Goal: Task Accomplishment & Management: Manage account settings

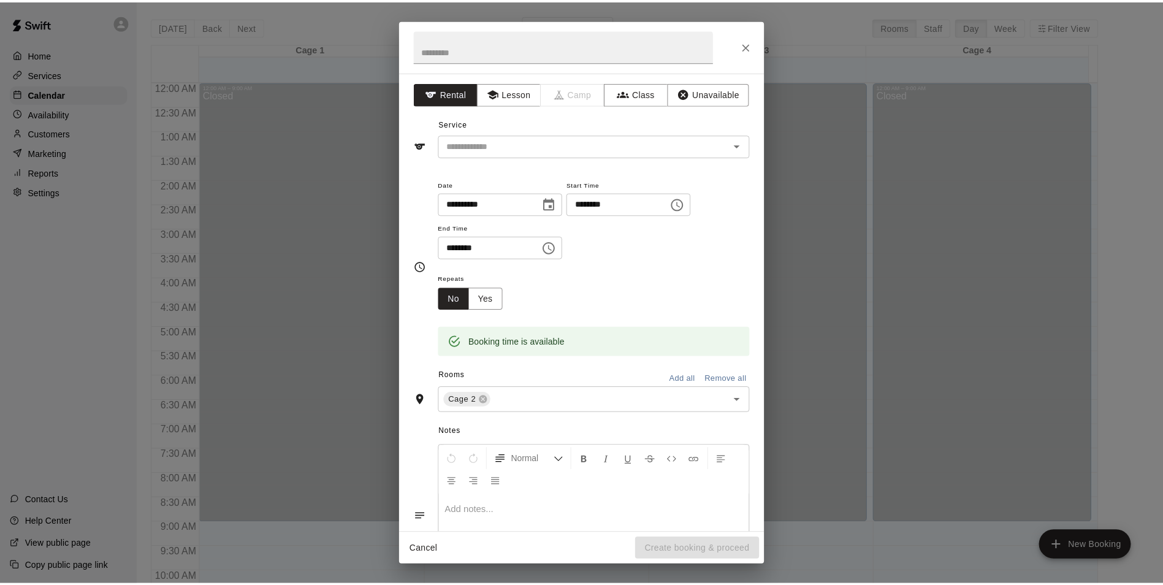
scroll to position [661, 0]
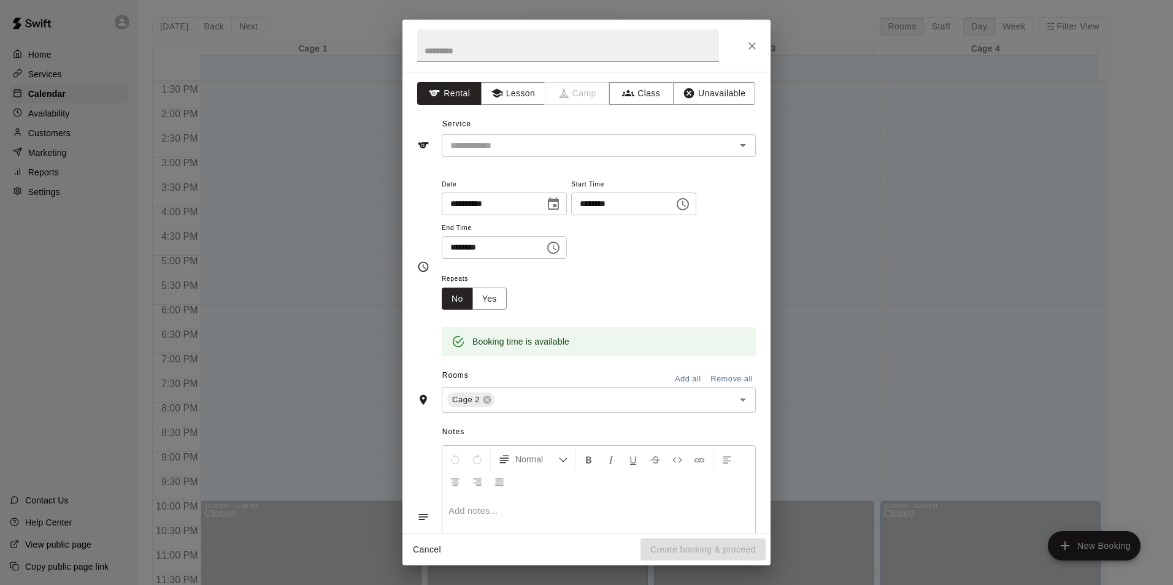
click at [12, 274] on div "**********" at bounding box center [586, 292] width 1173 height 585
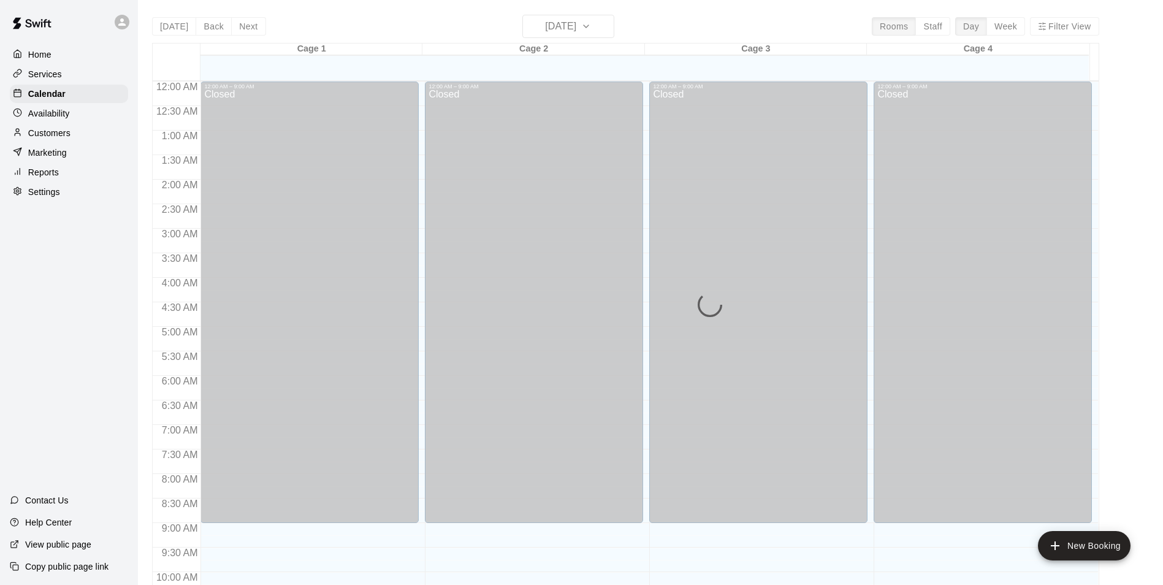
scroll to position [623, 0]
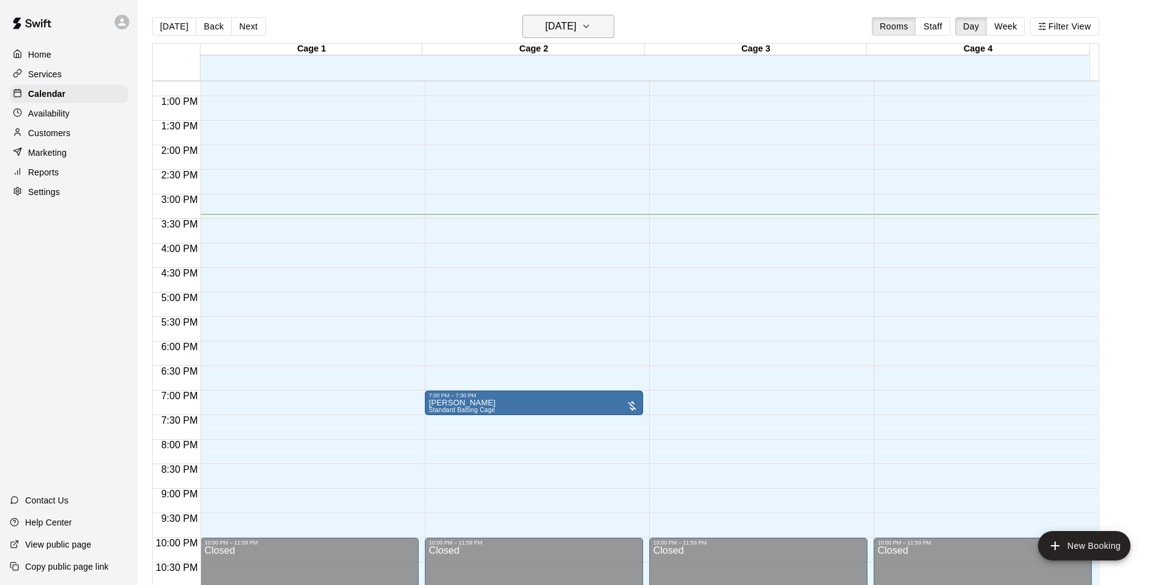
click at [591, 29] on icon "button" at bounding box center [586, 26] width 10 height 15
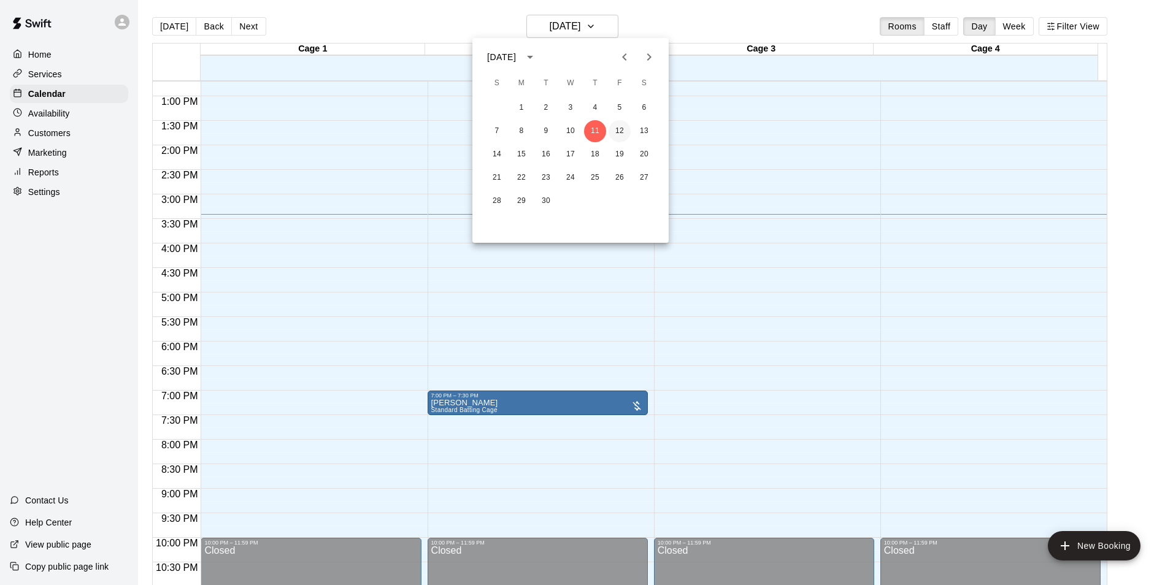
click at [615, 132] on button "12" at bounding box center [619, 131] width 22 height 22
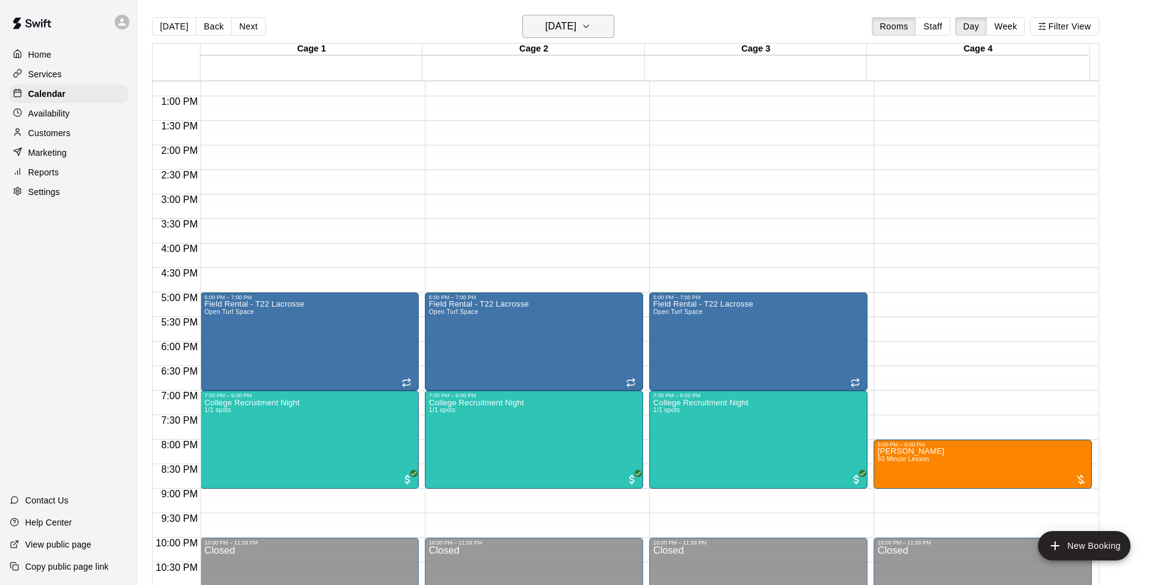
click at [612, 24] on button "Friday Sep 12" at bounding box center [569, 26] width 92 height 23
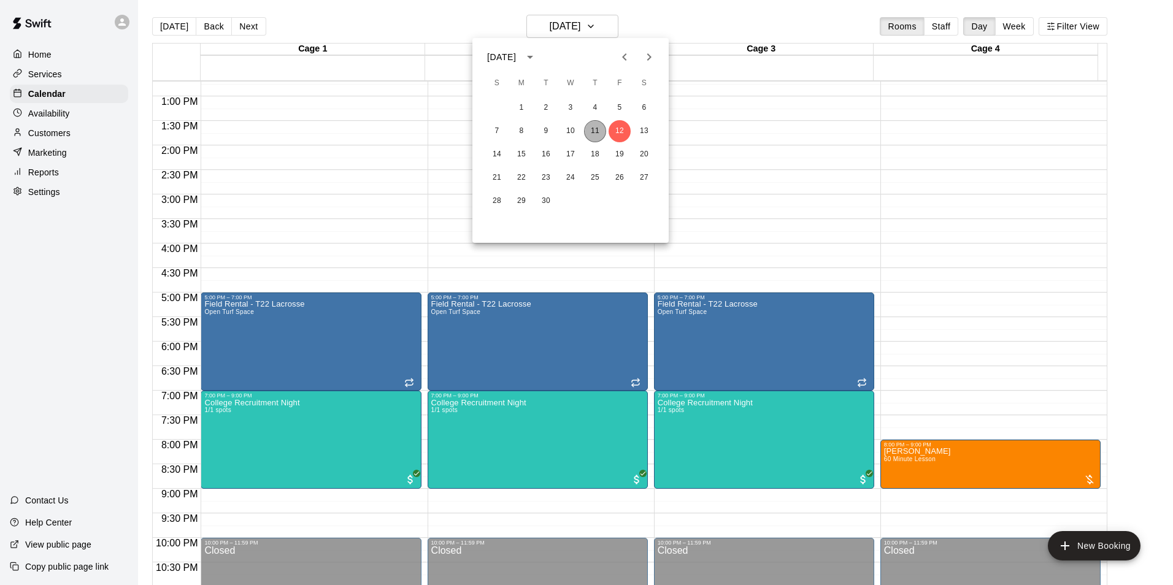
click at [595, 136] on button "11" at bounding box center [595, 131] width 22 height 22
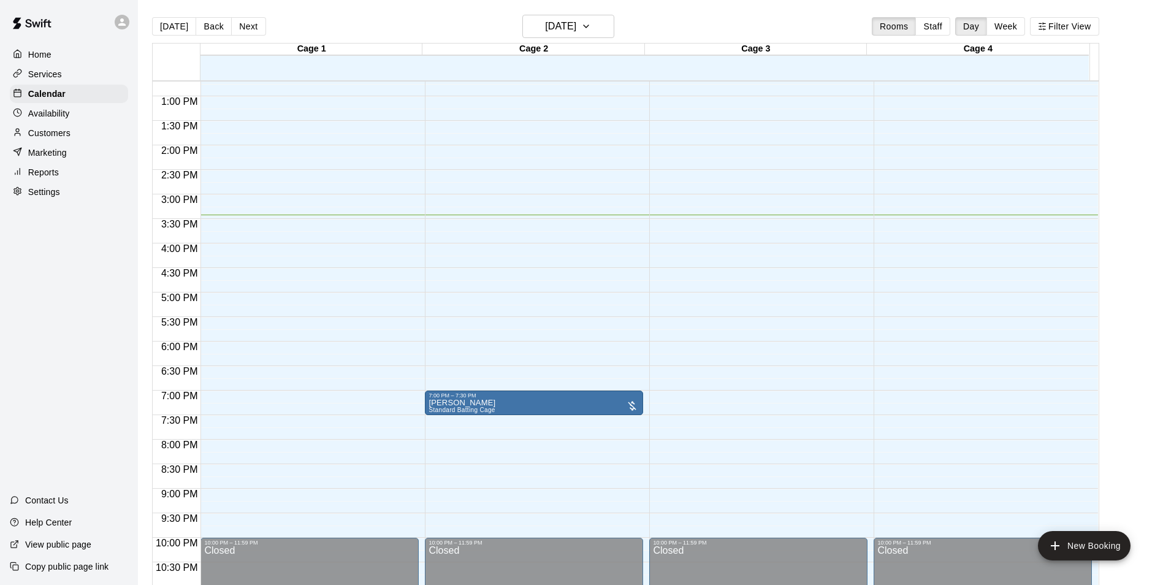
click at [71, 272] on div "Home Services Calendar Availability Customers Marketing Reports Settings Contac…" at bounding box center [69, 292] width 138 height 585
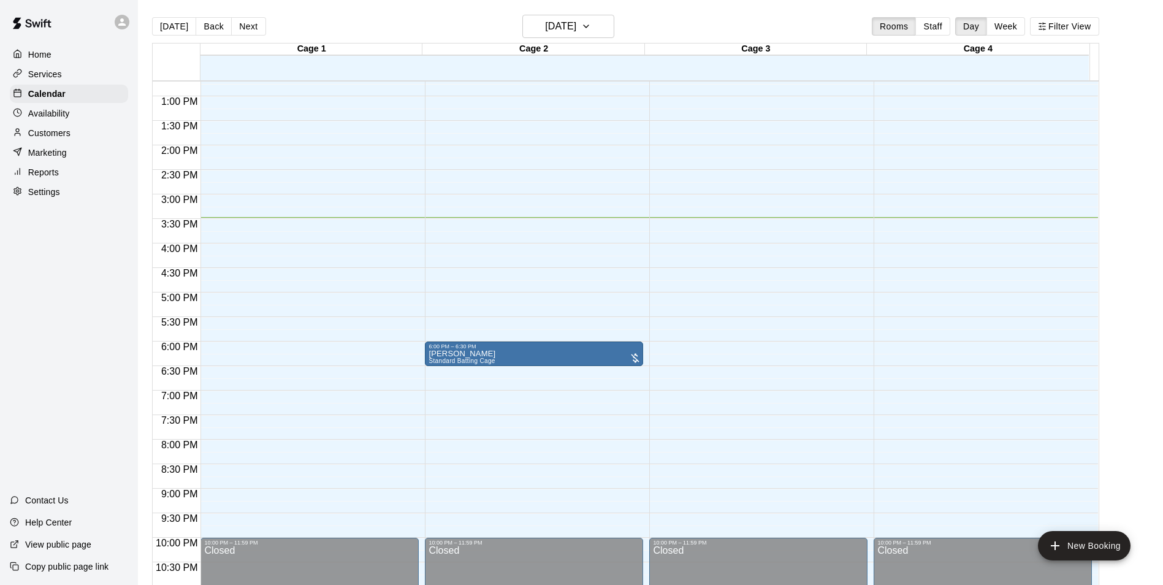
drag, startPoint x: 484, startPoint y: 399, endPoint x: 497, endPoint y: 362, distance: 39.6
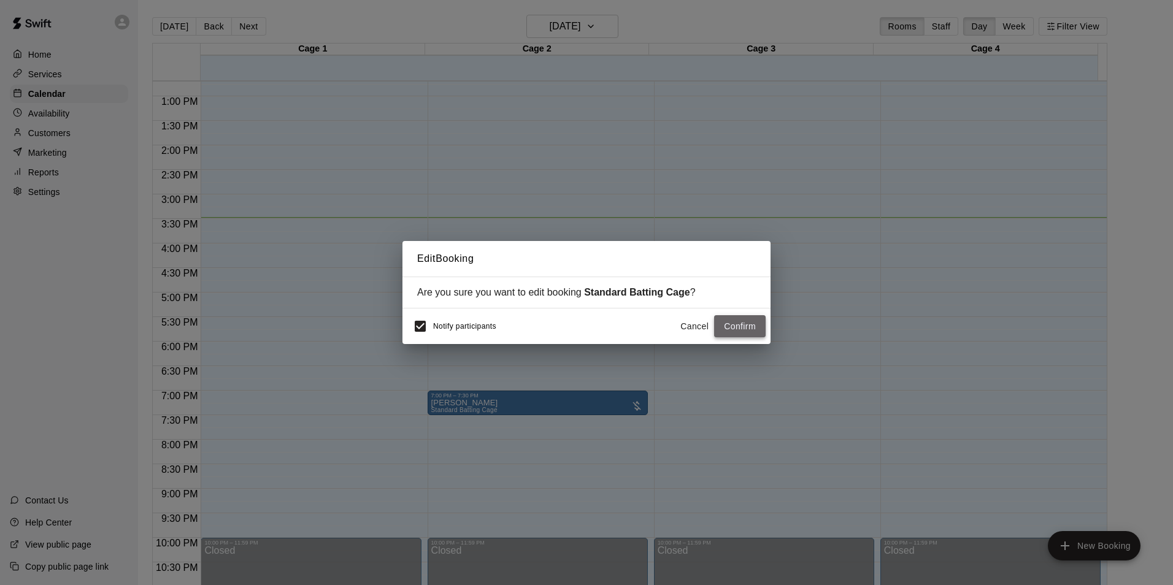
click at [735, 335] on button "Confirm" at bounding box center [740, 326] width 52 height 23
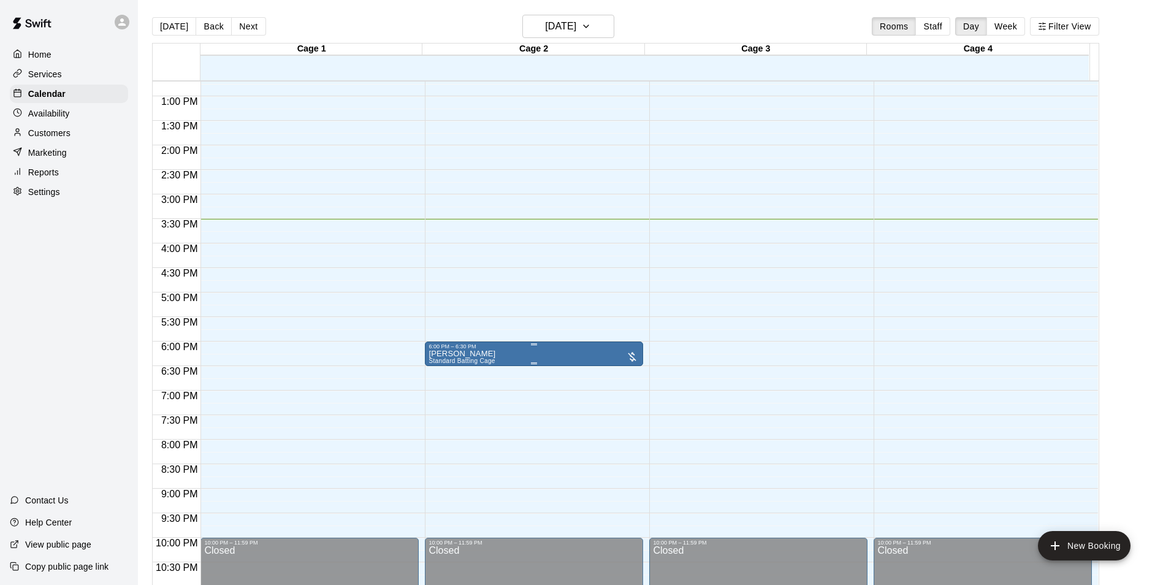
click at [537, 363] on div at bounding box center [586, 292] width 1173 height 585
click at [65, 139] on p "Customers" at bounding box center [49, 133] width 42 height 12
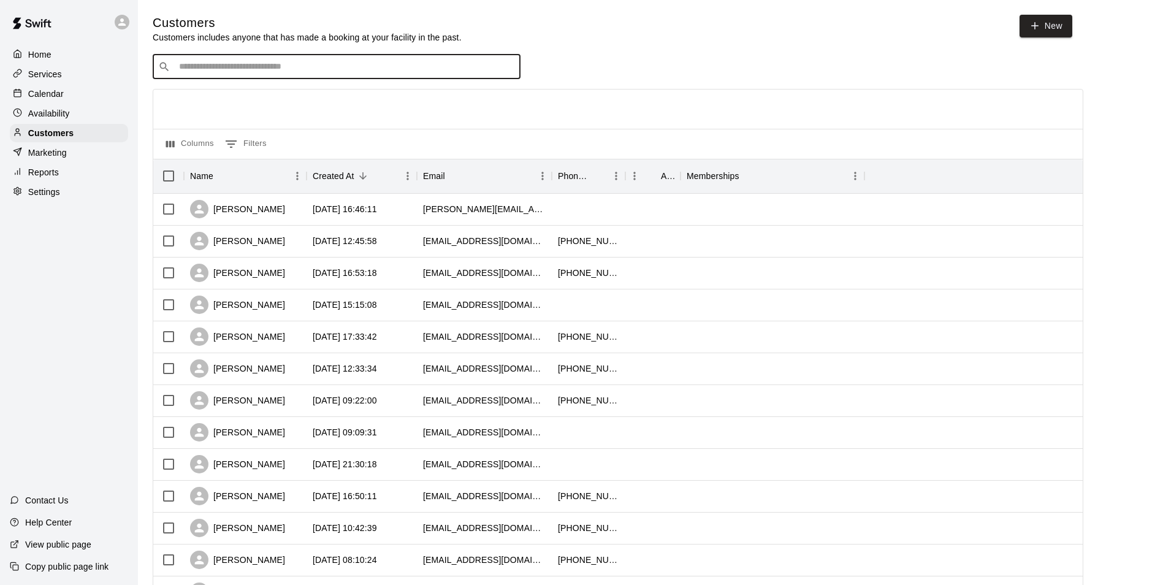
click at [429, 66] on input "Search customers by name or email" at bounding box center [345, 67] width 340 height 12
click at [366, 210] on div "2025-09-10 16:46:11" at bounding box center [345, 209] width 64 height 12
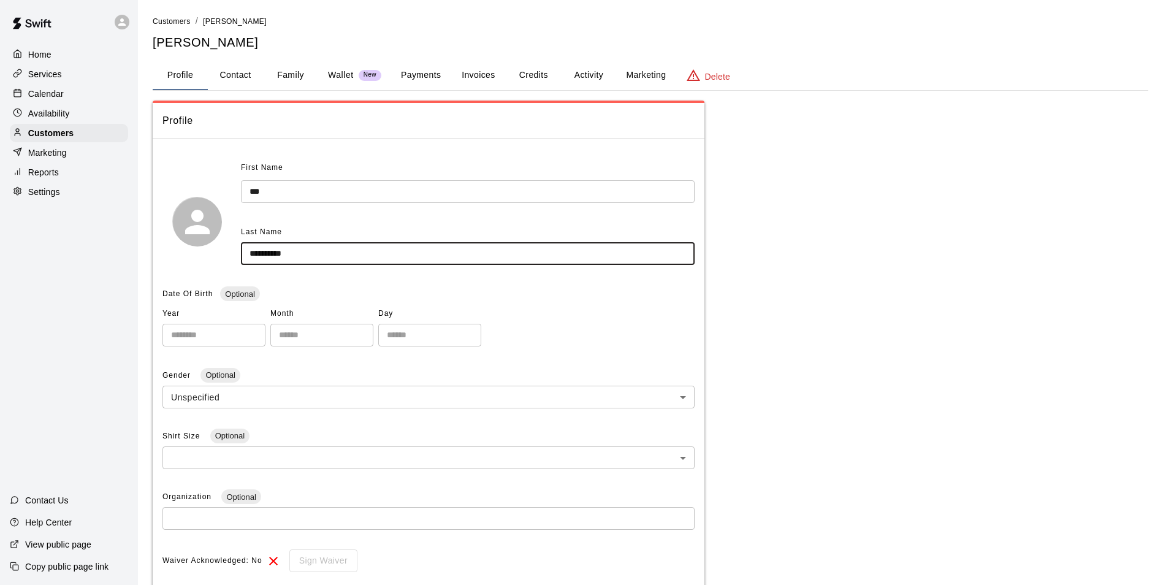
drag, startPoint x: 354, startPoint y: 247, endPoint x: 37, endPoint y: 260, distance: 316.7
click at [37, 260] on div "**********" at bounding box center [581, 409] width 1163 height 819
click at [54, 96] on p "Calendar" at bounding box center [46, 94] width 36 height 12
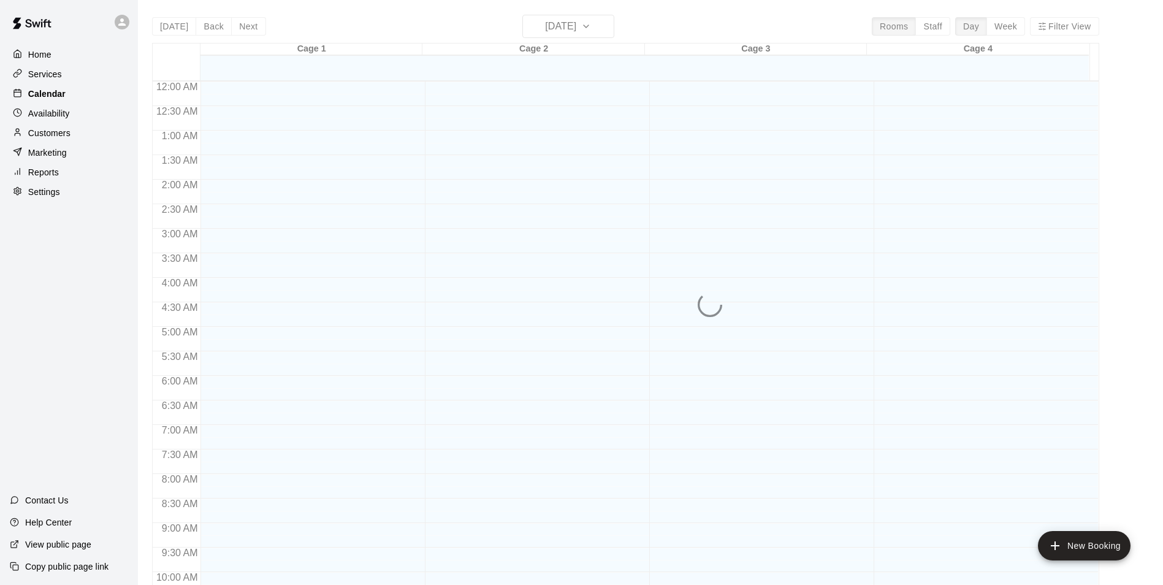
scroll to position [623, 0]
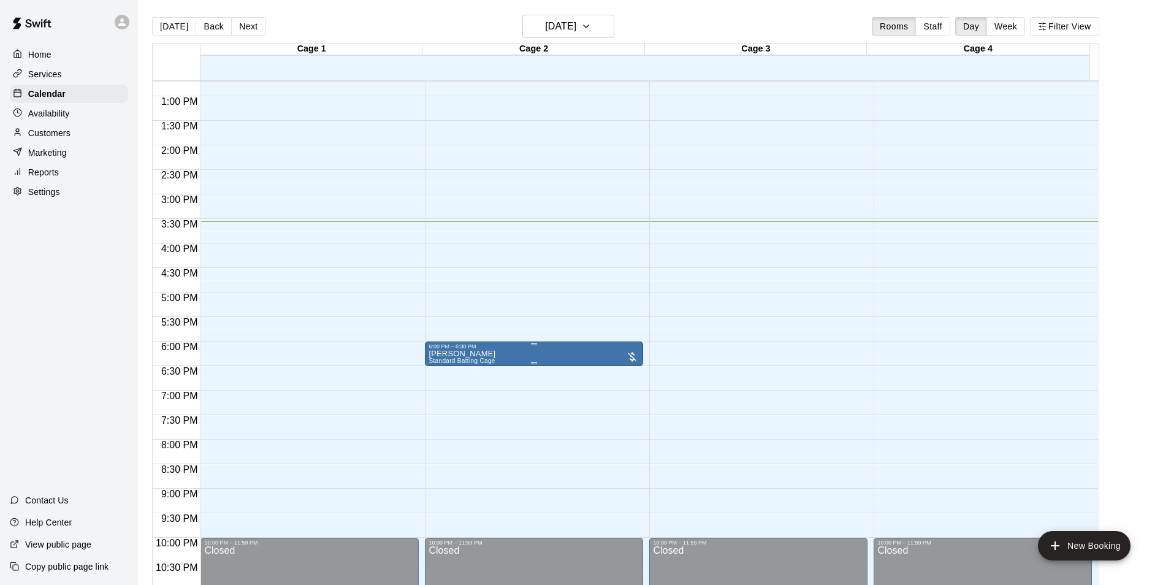
drag, startPoint x: 627, startPoint y: 356, endPoint x: 607, endPoint y: 356, distance: 20.2
click at [448, 426] on button "delete" at bounding box center [440, 422] width 25 height 25
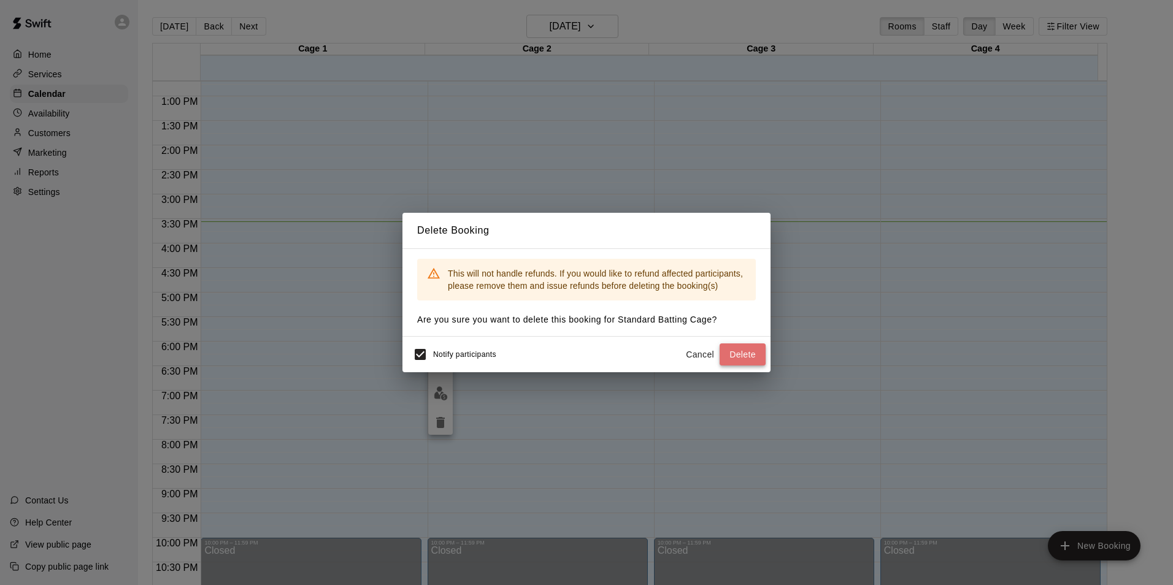
click at [744, 352] on button "Delete" at bounding box center [742, 354] width 46 height 23
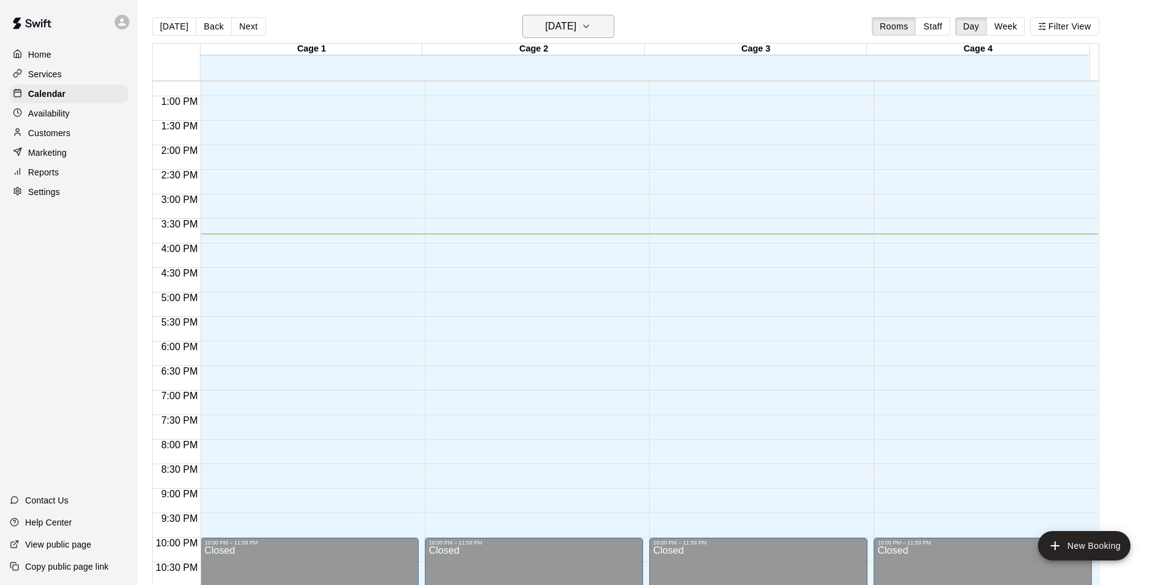
click at [615, 26] on button "[DATE]" at bounding box center [569, 26] width 92 height 23
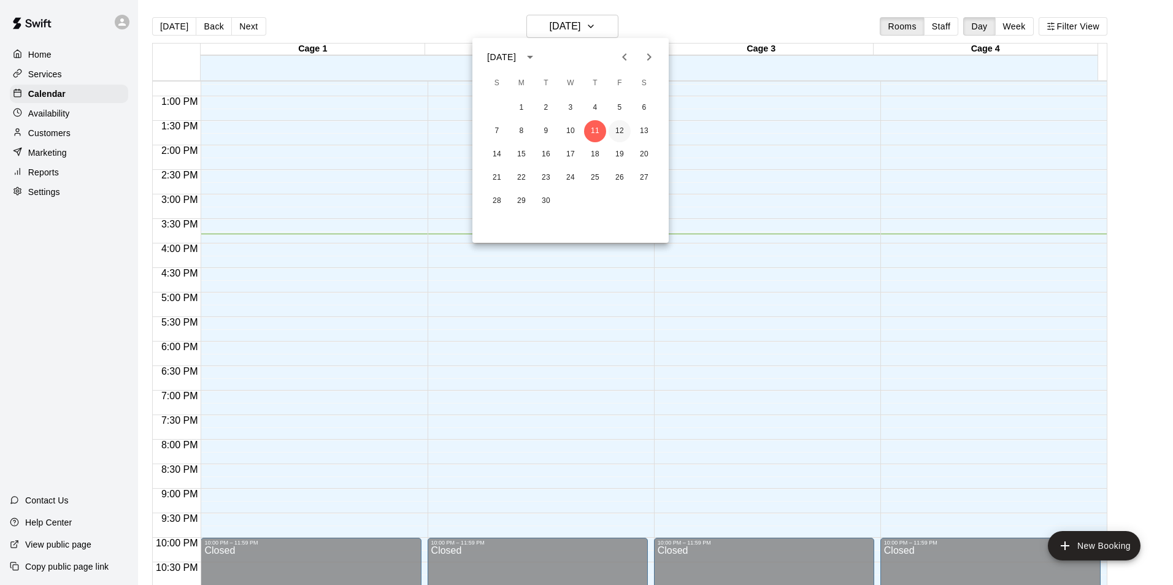
click at [622, 129] on button "12" at bounding box center [619, 131] width 22 height 22
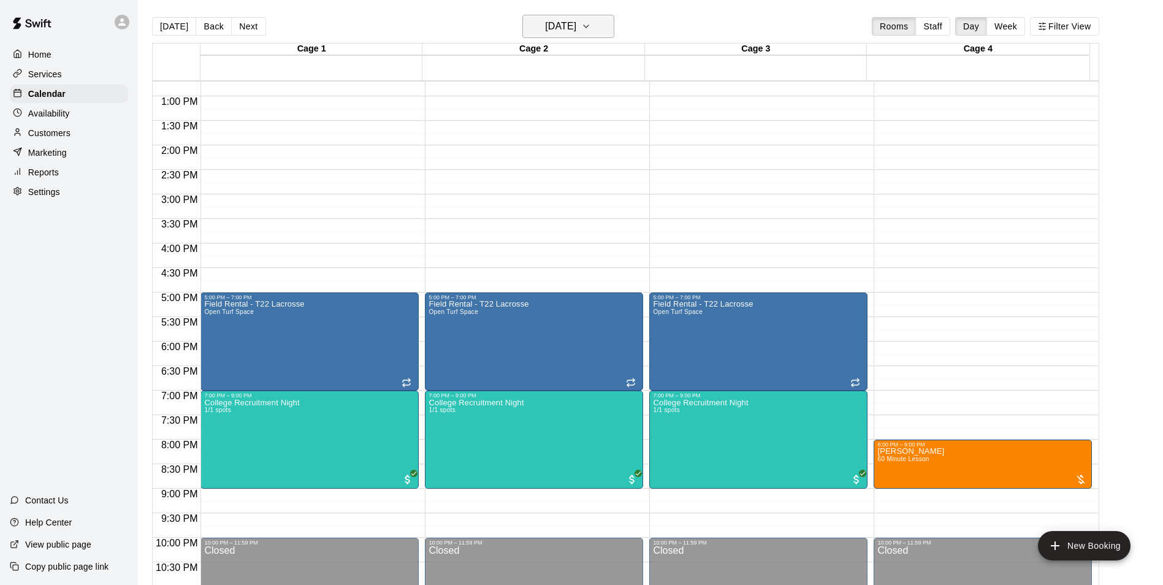
click at [608, 18] on button "Friday Sep 12" at bounding box center [569, 26] width 92 height 23
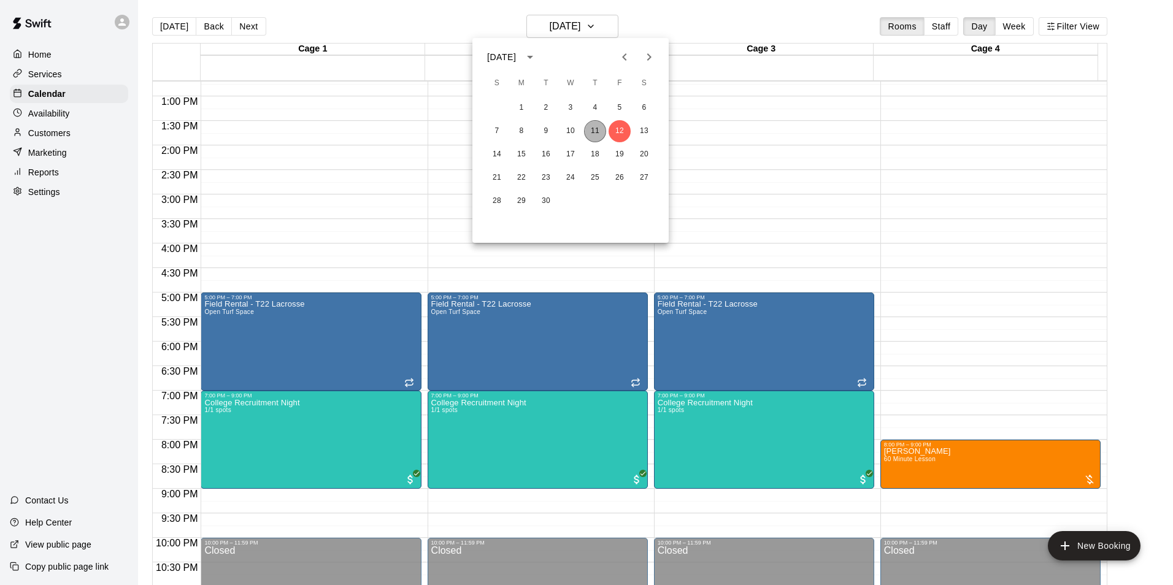
click at [594, 139] on button "11" at bounding box center [595, 131] width 22 height 22
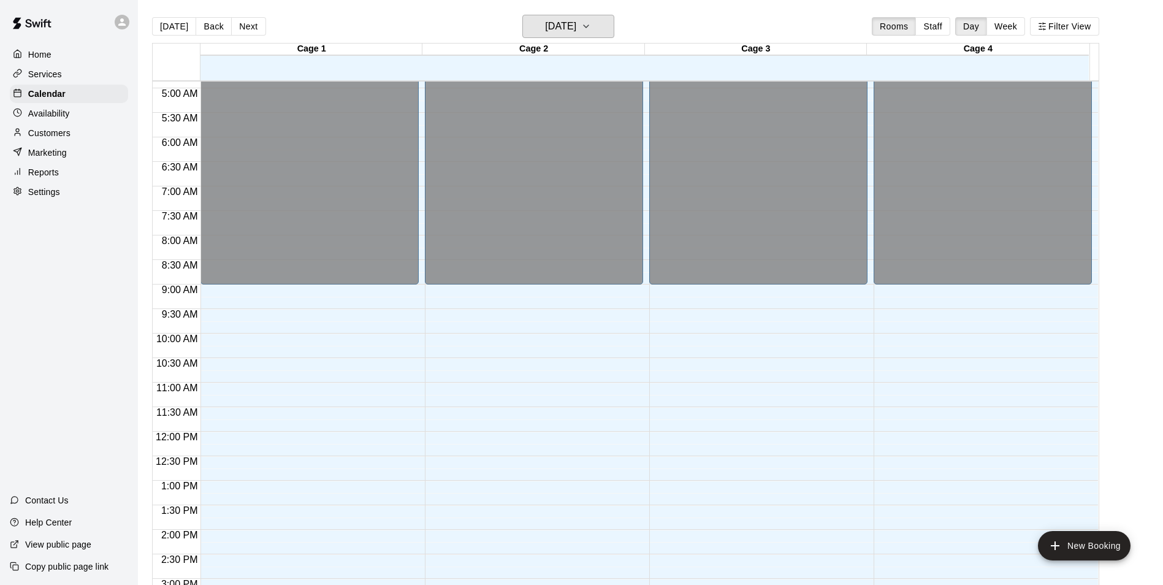
scroll to position [109, 0]
